Goal: Information Seeking & Learning: Learn about a topic

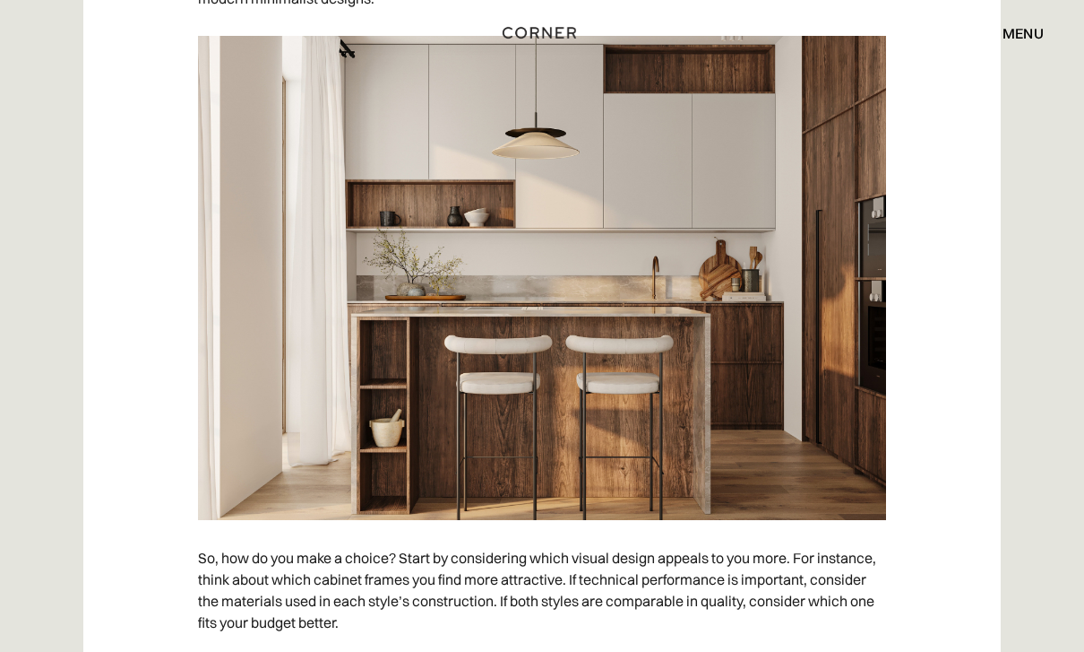
scroll to position [8625, 0]
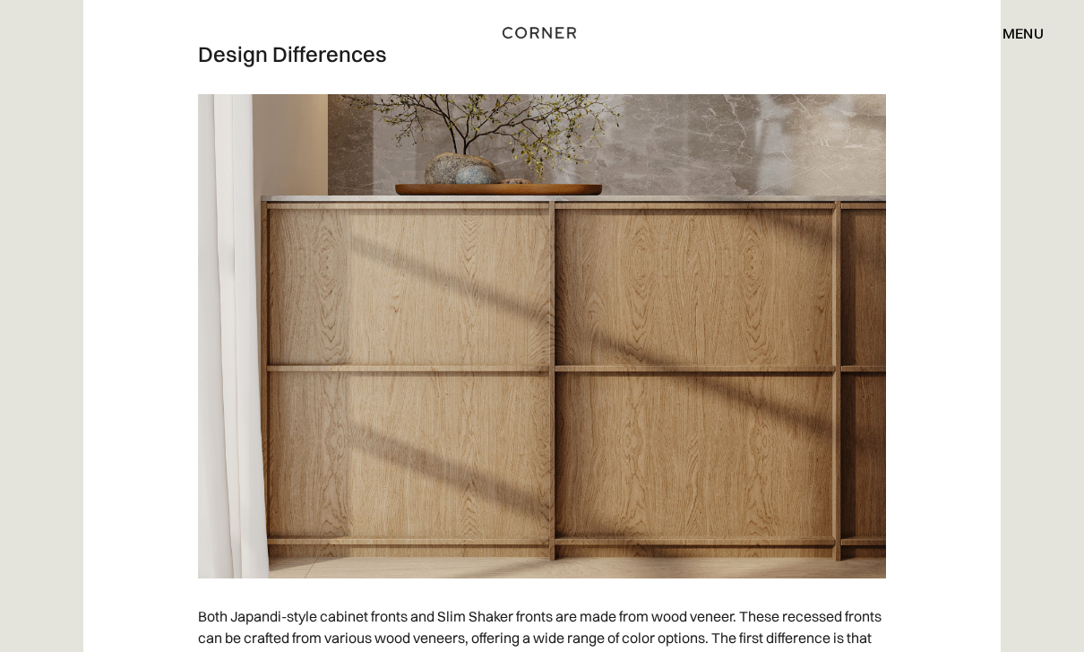
scroll to position [4988, 0]
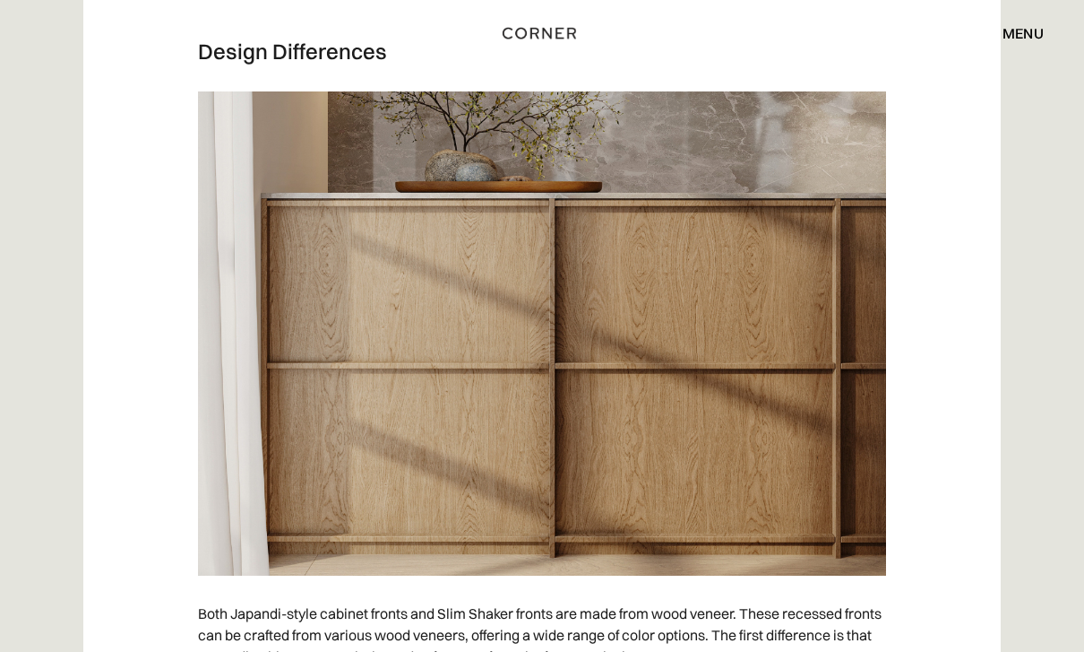
click at [781, 471] on img at bounding box center [542, 333] width 688 height 484
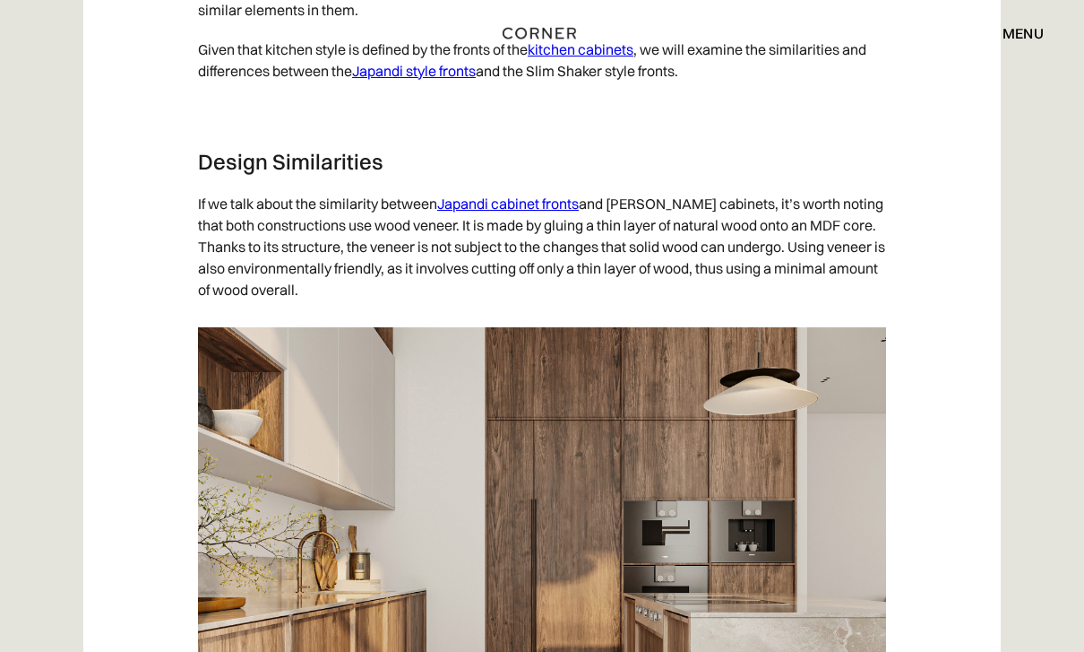
scroll to position [3374, 0]
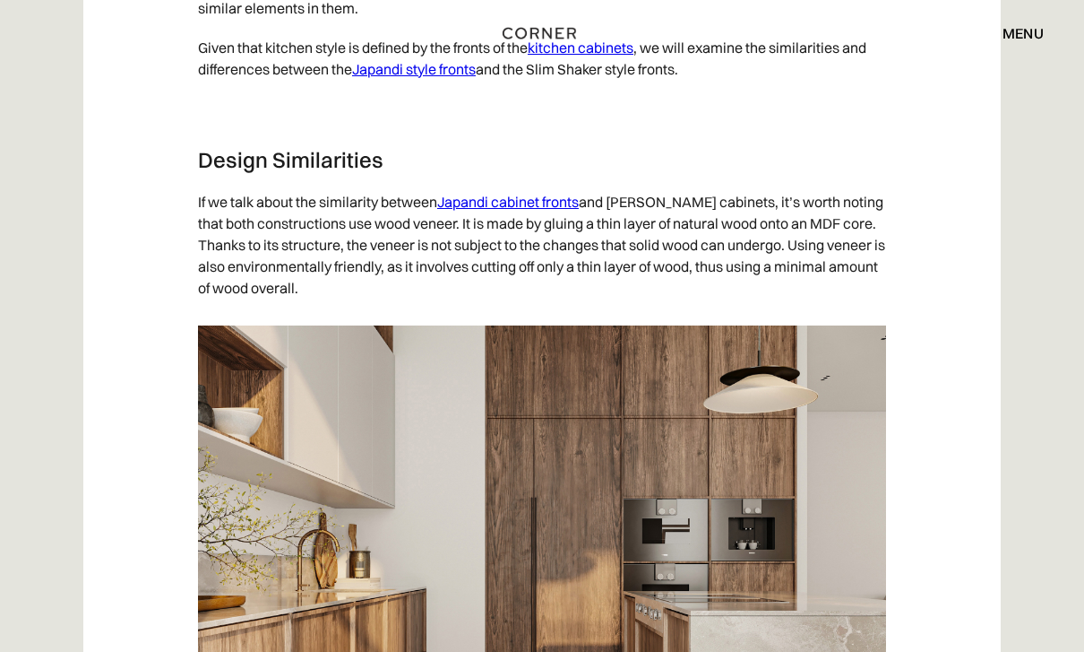
click at [568, 196] on link "Japandi cabinet fronts" at bounding box center [508, 202] width 142 height 18
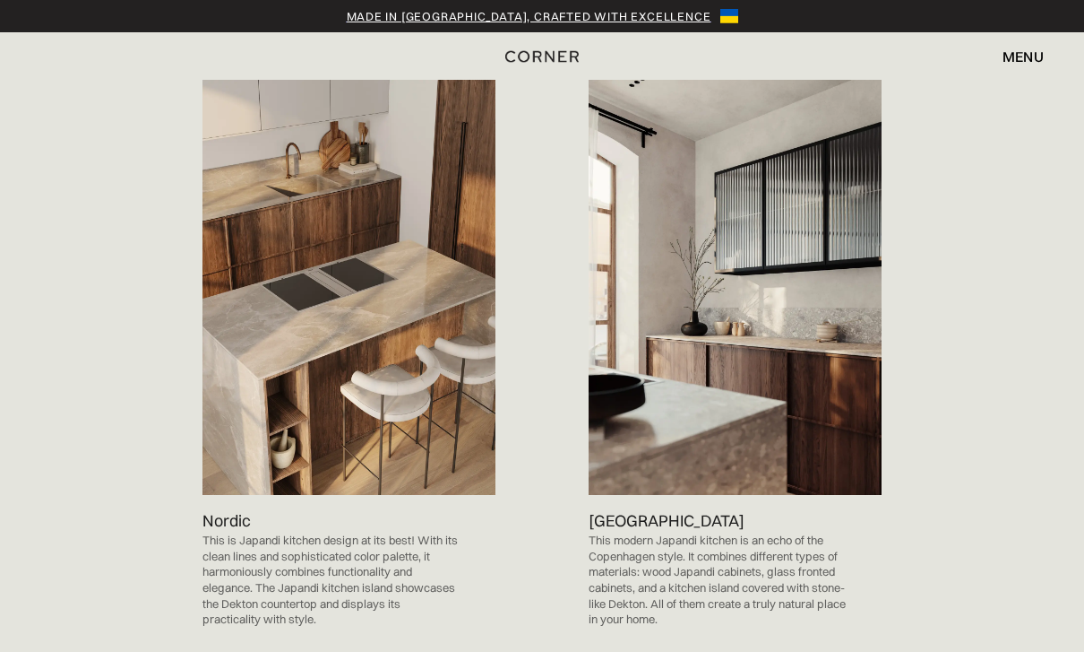
scroll to position [1057, 0]
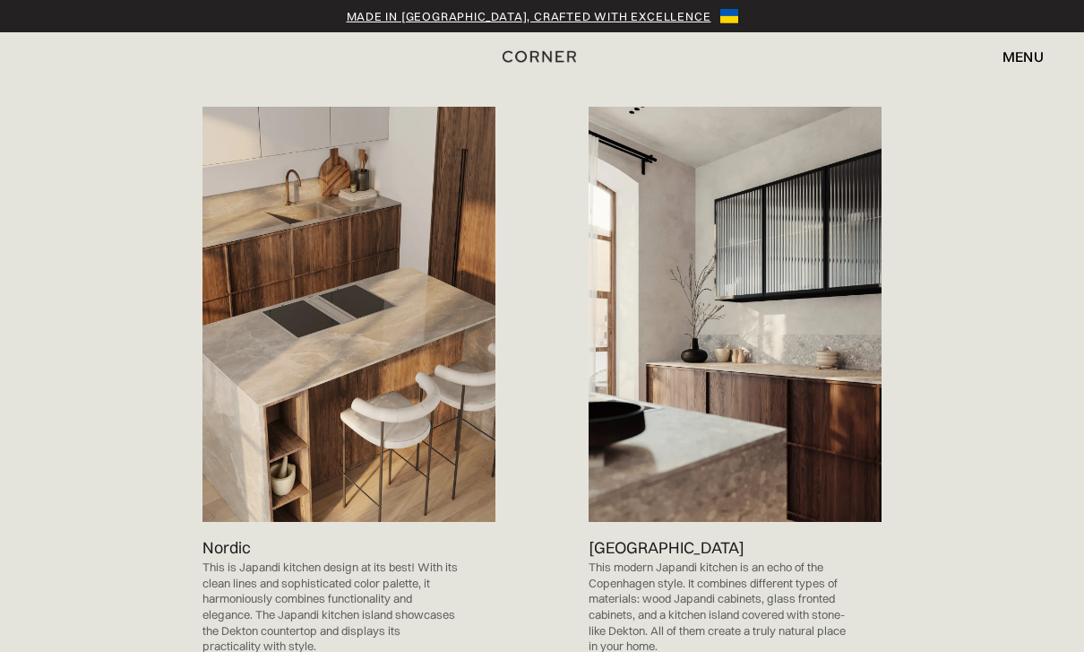
scroll to position [1032, 0]
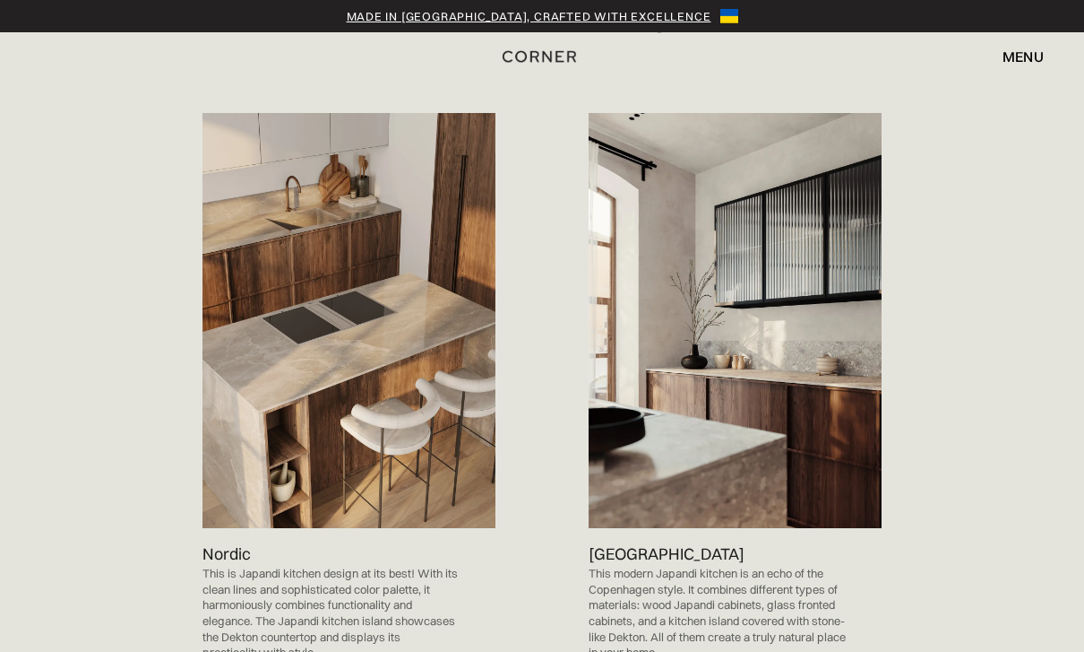
click at [245, 354] on img at bounding box center [349, 321] width 293 height 416
click at [360, 427] on img at bounding box center [349, 321] width 293 height 416
click at [424, 422] on img at bounding box center [349, 321] width 293 height 416
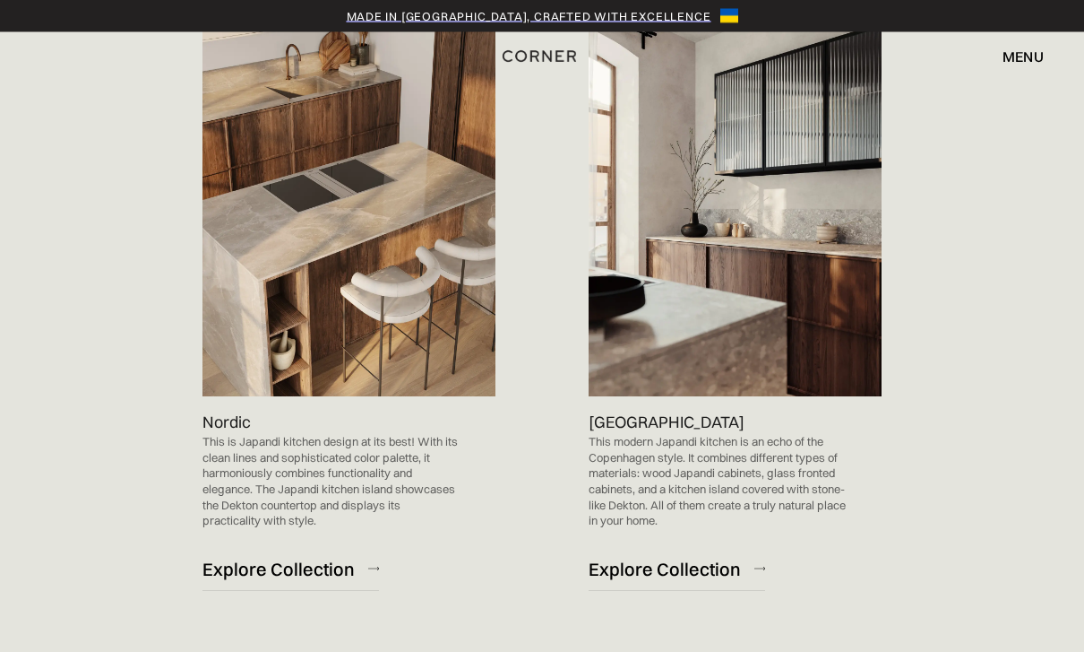
scroll to position [1164, 0]
click at [328, 557] on div "Explore Collection" at bounding box center [279, 569] width 152 height 24
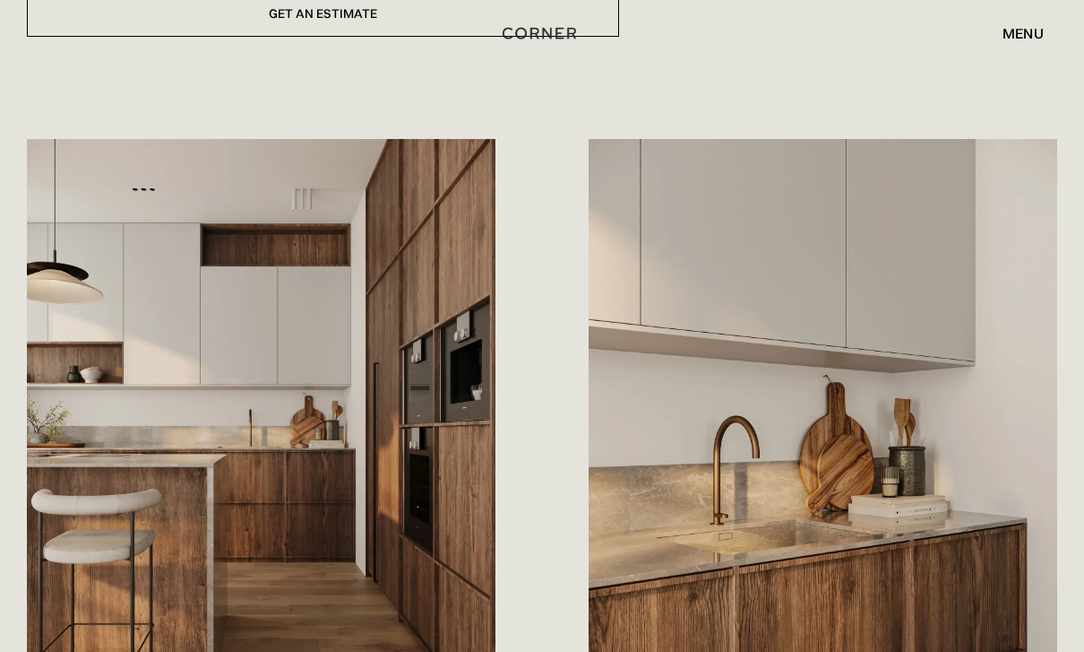
scroll to position [859, 0]
